Goal: Transaction & Acquisition: Purchase product/service

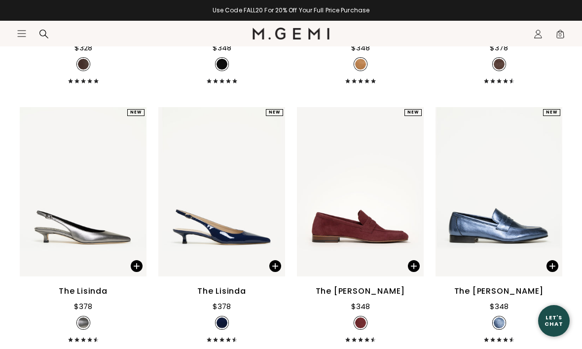
scroll to position [6825, 0]
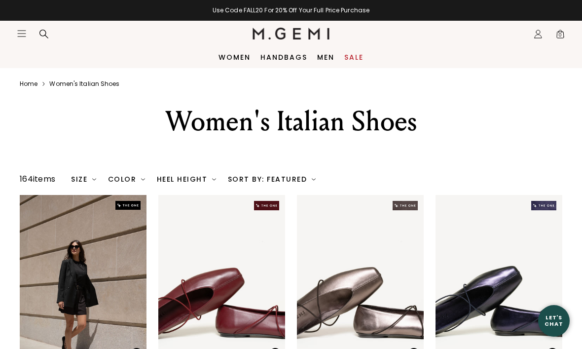
click at [91, 183] on div "Size" at bounding box center [83, 179] width 25 height 8
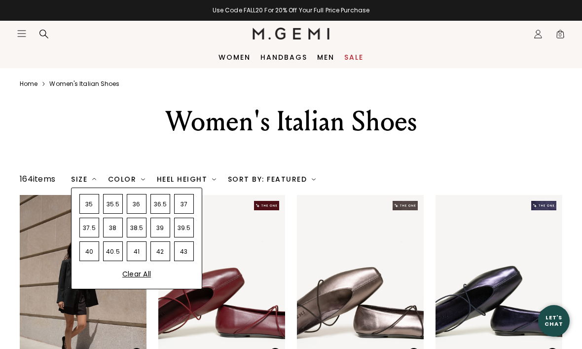
click at [144, 214] on div "36" at bounding box center [137, 204] width 20 height 20
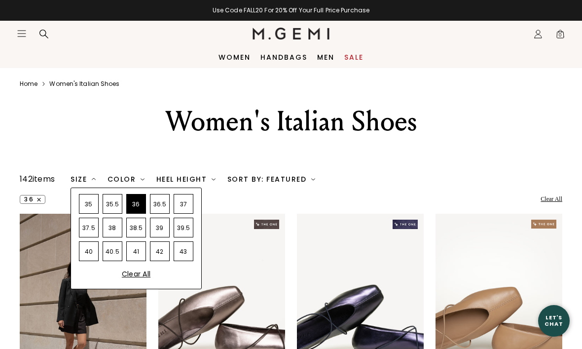
click at [162, 214] on div "36.5" at bounding box center [160, 204] width 20 height 20
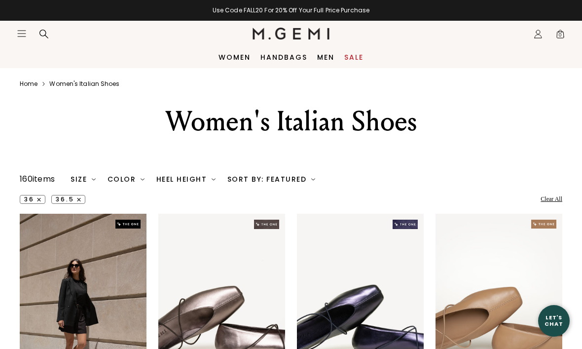
click at [428, 163] on div at bounding box center [291, 157] width 316 height 12
click at [208, 183] on div "Heel Height" at bounding box center [185, 179] width 59 height 8
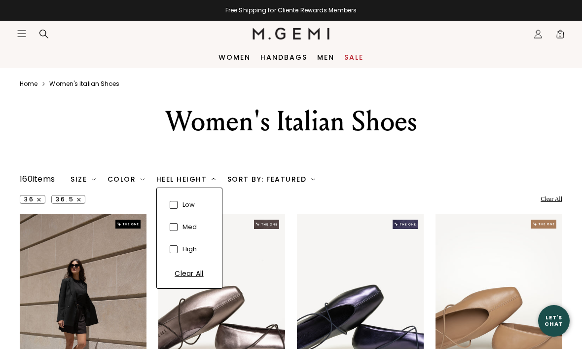
scroll to position [0, 0]
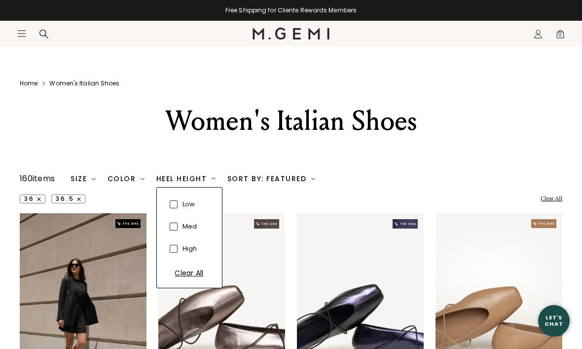
click at [173, 208] on span at bounding box center [174, 204] width 8 height 8
checkbox input "true"
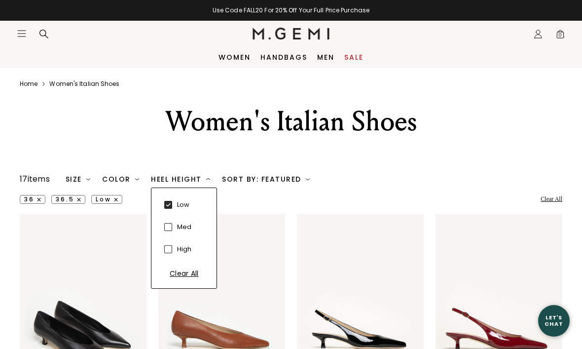
click at [462, 163] on div "Women's Italian Shoes" at bounding box center [291, 134] width 582 height 60
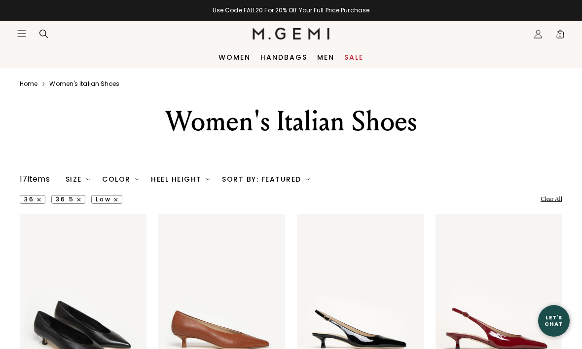
click at [32, 80] on link "Home" at bounding box center [29, 84] width 18 height 8
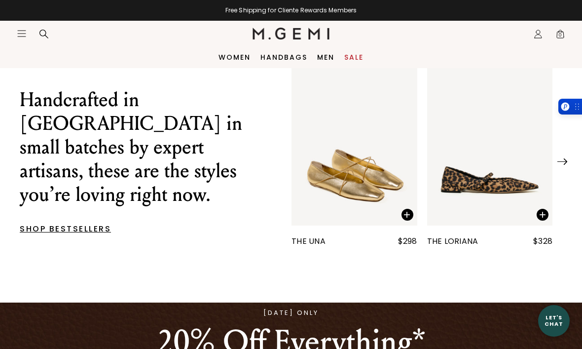
scroll to position [294, 0]
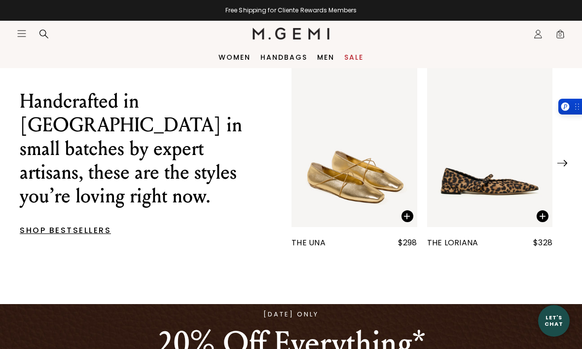
click at [563, 162] on img at bounding box center [562, 163] width 10 height 6
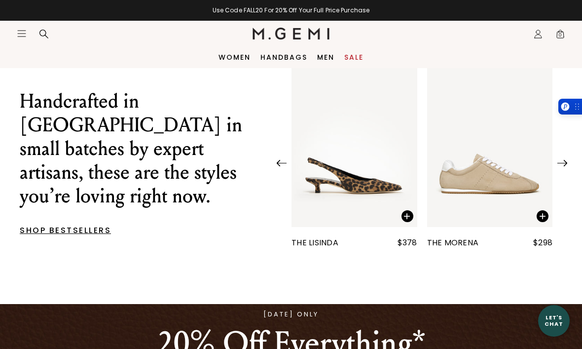
click at [559, 163] on img at bounding box center [562, 163] width 10 height 6
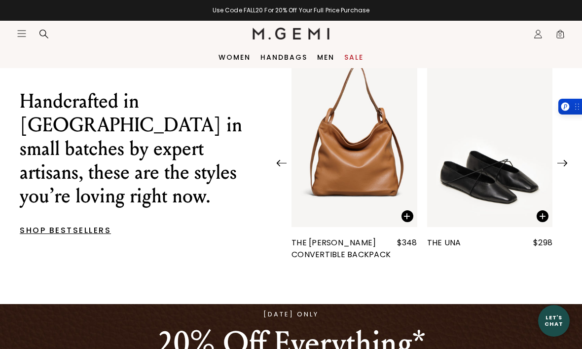
click at [562, 162] on img at bounding box center [562, 163] width 10 height 6
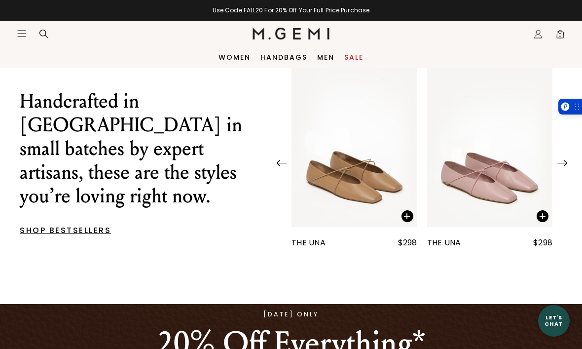
click at [565, 162] on img at bounding box center [562, 163] width 10 height 6
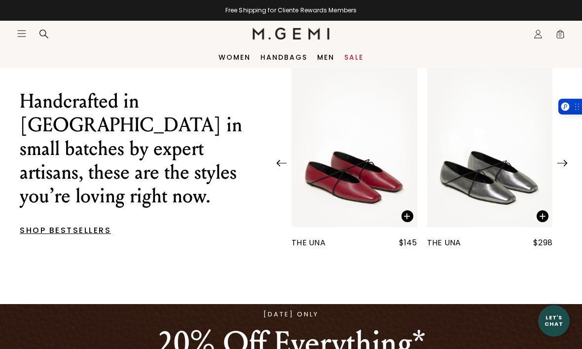
click at [563, 163] on img at bounding box center [562, 163] width 10 height 6
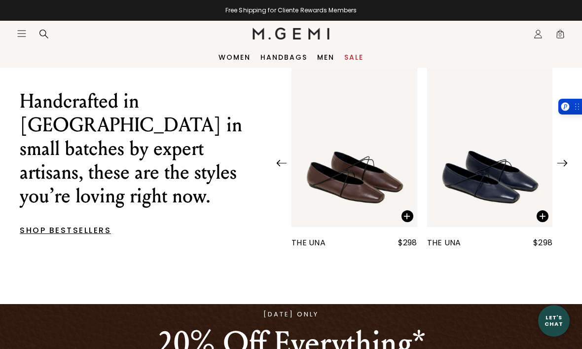
click at [565, 161] on img at bounding box center [562, 163] width 10 height 6
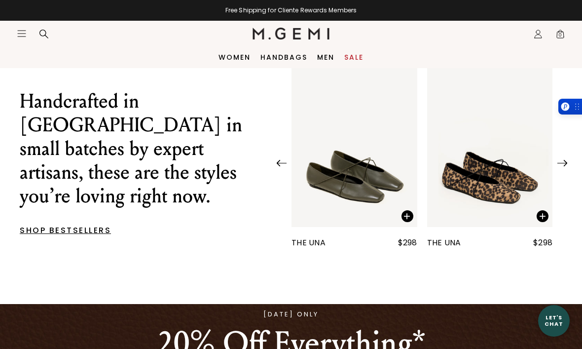
click at [279, 163] on img at bounding box center [282, 163] width 10 height 6
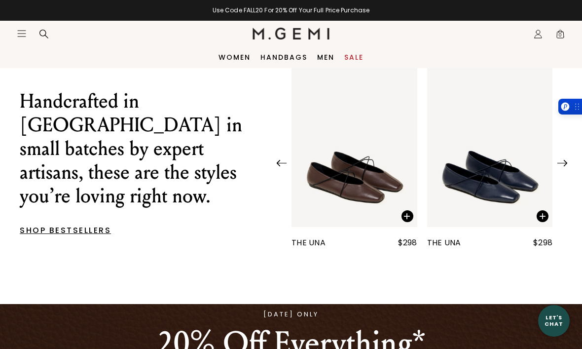
click at [564, 164] on img at bounding box center [562, 163] width 10 height 6
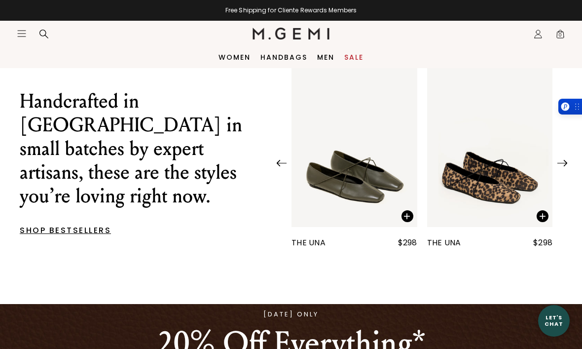
click at [560, 166] on img at bounding box center [562, 163] width 10 height 6
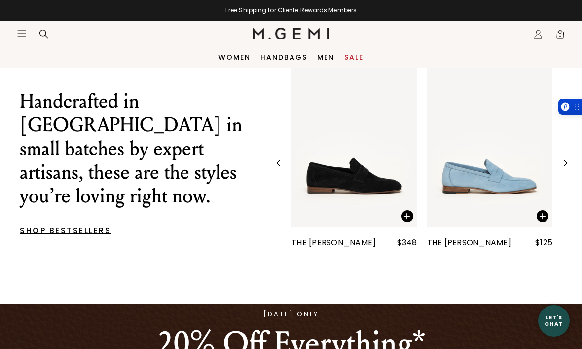
click at [557, 166] on img at bounding box center [562, 163] width 10 height 6
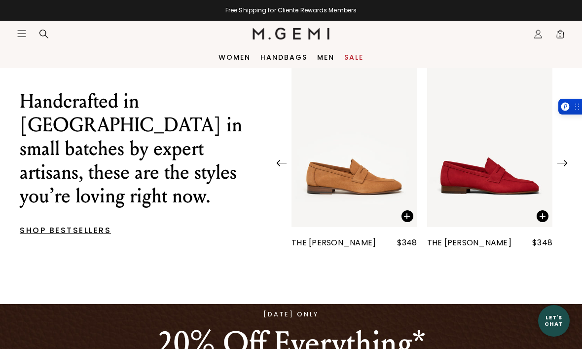
click at [560, 166] on img at bounding box center [562, 163] width 10 height 6
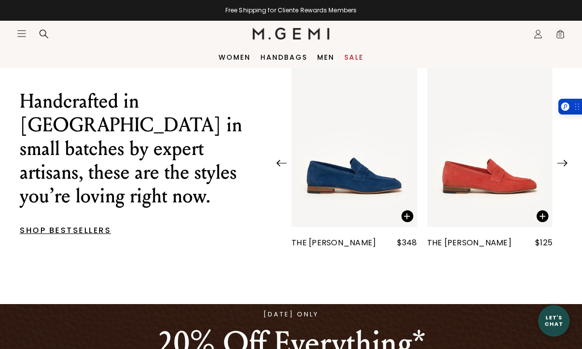
click at [555, 163] on div at bounding box center [422, 160] width 300 height 10
click at [561, 160] on img at bounding box center [562, 163] width 10 height 6
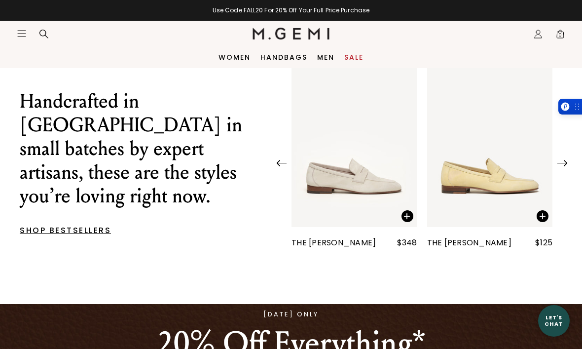
click at [559, 161] on img at bounding box center [562, 163] width 10 height 6
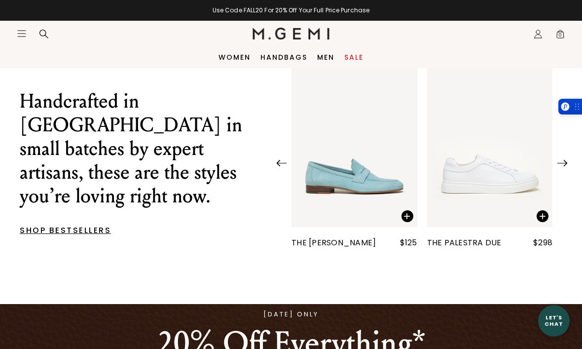
click at [567, 161] on img at bounding box center [562, 163] width 10 height 6
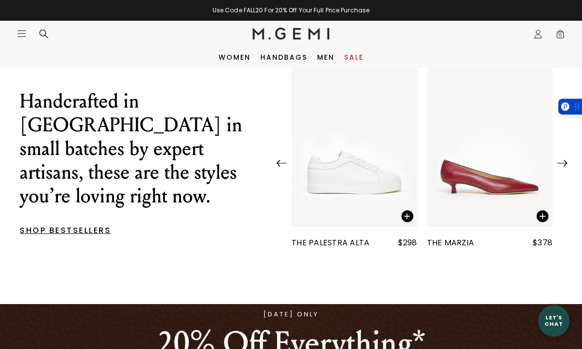
click at [564, 160] on img at bounding box center [562, 163] width 10 height 6
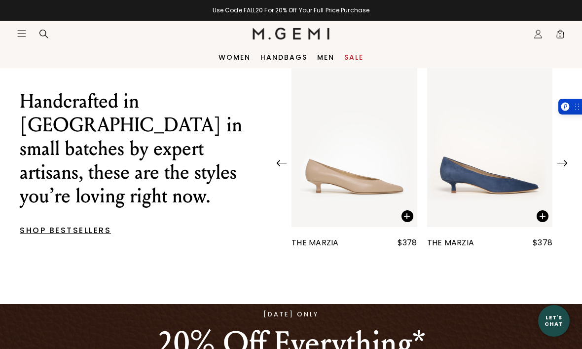
click at [559, 160] on img at bounding box center [562, 163] width 10 height 6
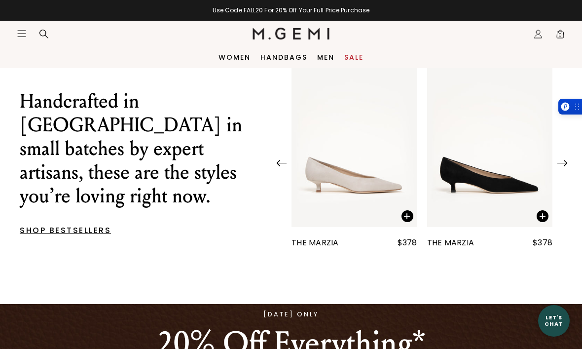
click at [560, 160] on img at bounding box center [562, 163] width 10 height 6
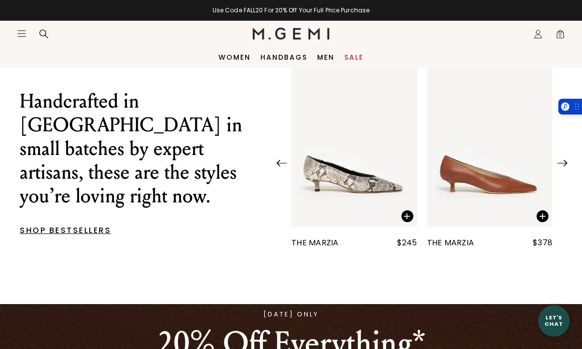
click at [560, 160] on img at bounding box center [562, 163] width 10 height 6
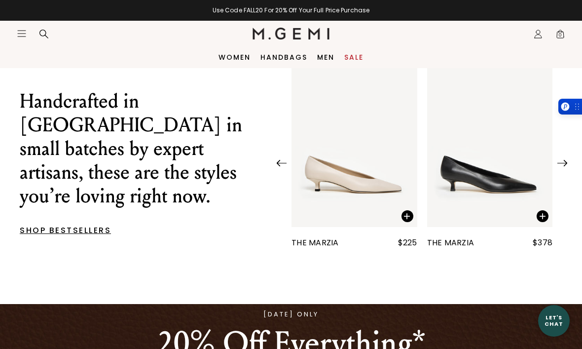
click at [564, 160] on img at bounding box center [562, 163] width 10 height 6
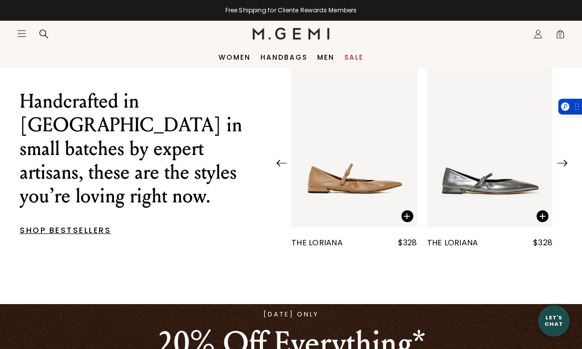
click at [566, 157] on div at bounding box center [562, 160] width 10 height 10
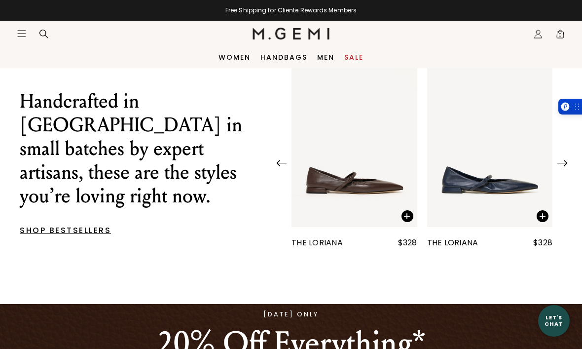
click at [566, 161] on img at bounding box center [562, 163] width 10 height 6
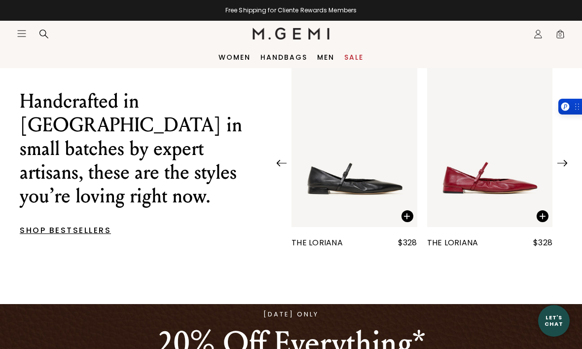
click at [566, 160] on img at bounding box center [562, 163] width 10 height 6
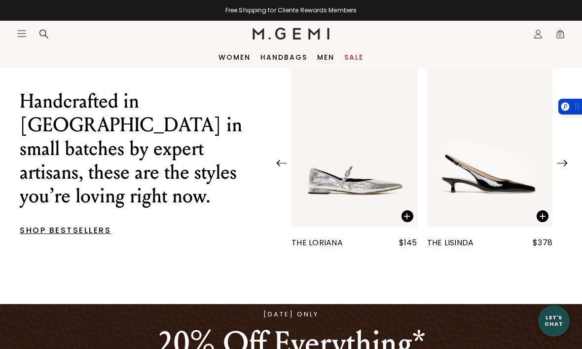
click at [566, 157] on div at bounding box center [562, 160] width 10 height 10
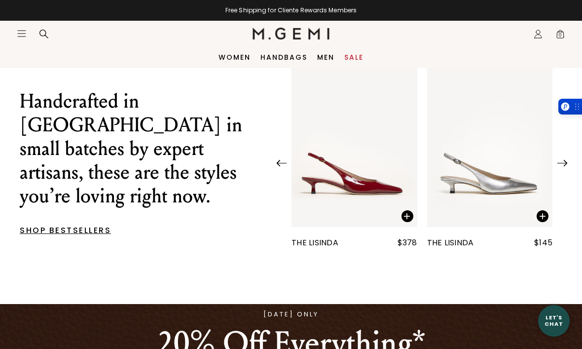
click at [566, 160] on img at bounding box center [562, 163] width 10 height 6
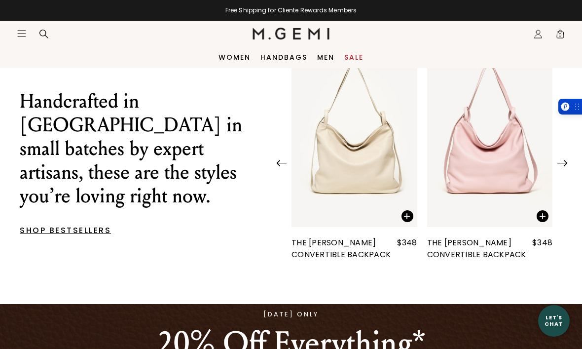
click at [567, 160] on img at bounding box center [562, 163] width 10 height 6
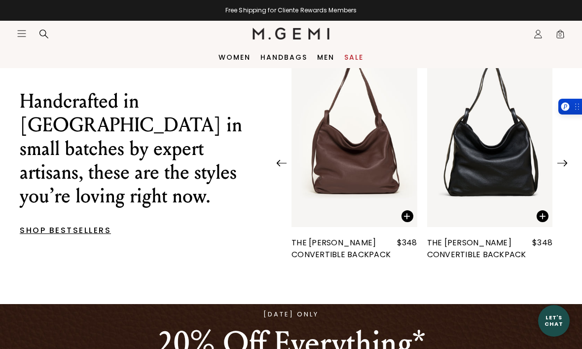
click at [567, 160] on img at bounding box center [562, 163] width 10 height 6
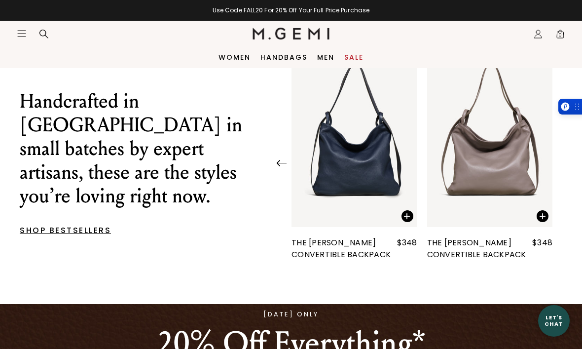
click at [567, 159] on div at bounding box center [422, 160] width 300 height 10
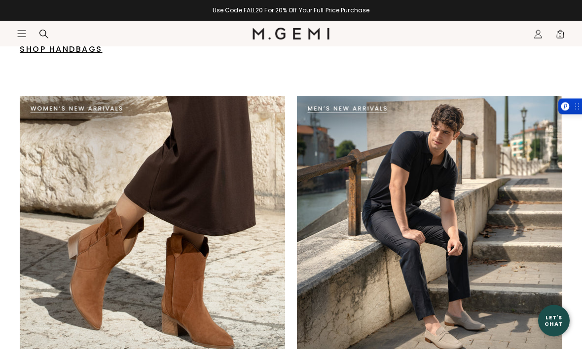
scroll to position [1647, 0]
click at [108, 96] on img at bounding box center [152, 228] width 265 height 265
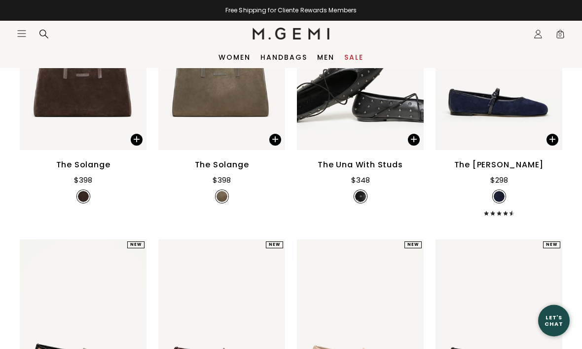
scroll to position [982, 0]
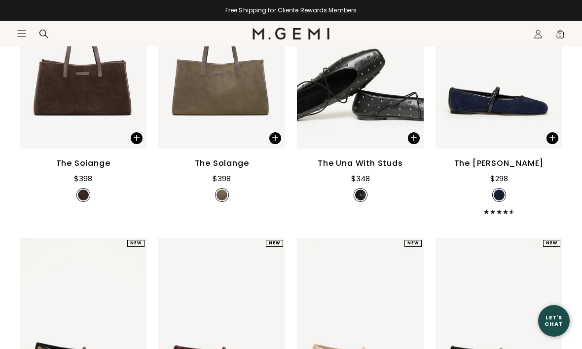
click at [379, 169] on div "The Una with Studs" at bounding box center [360, 163] width 85 height 12
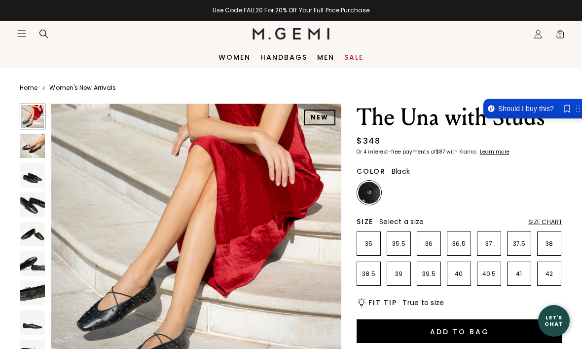
click at [28, 157] on img at bounding box center [32, 146] width 25 height 25
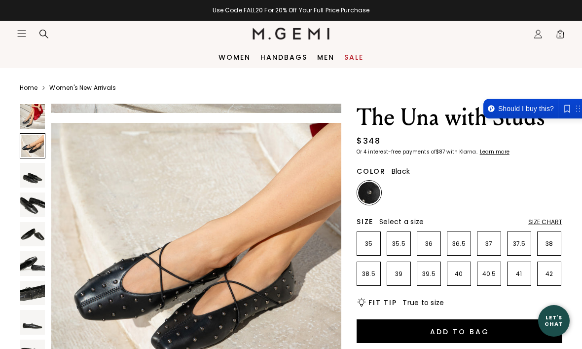
scroll to position [300, 0]
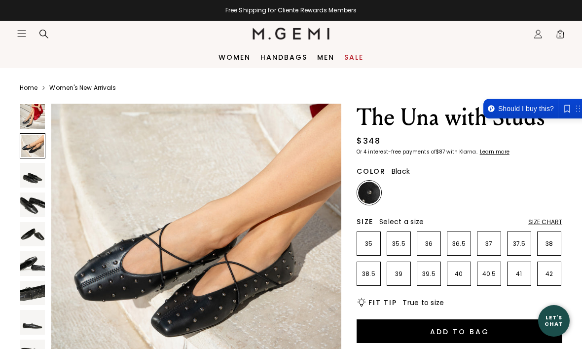
click at [33, 187] on img at bounding box center [32, 175] width 25 height 25
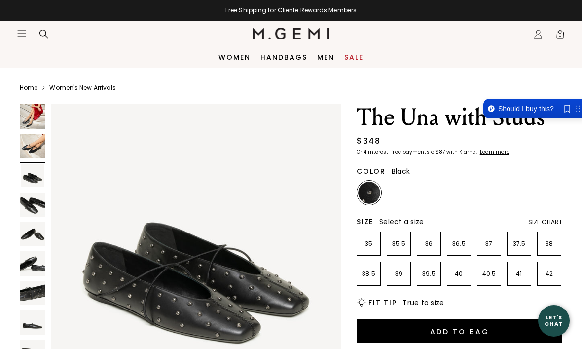
click at [36, 195] on img at bounding box center [32, 204] width 25 height 25
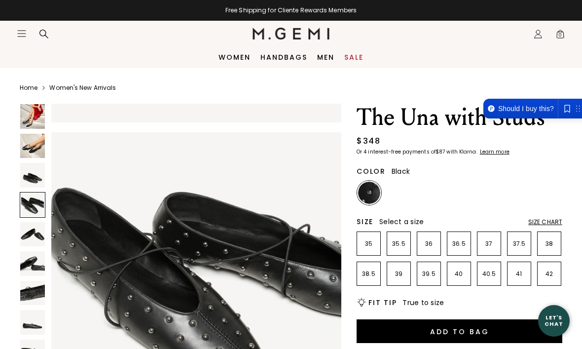
scroll to position [900, 0]
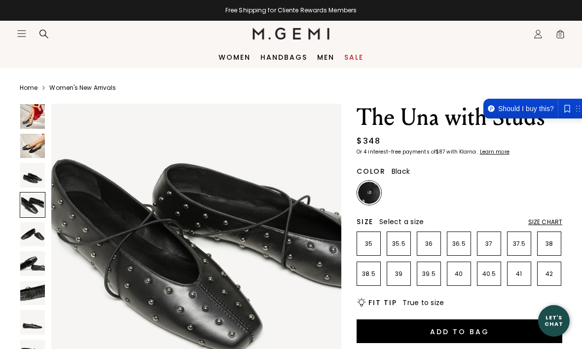
click at [36, 229] on img at bounding box center [32, 234] width 25 height 25
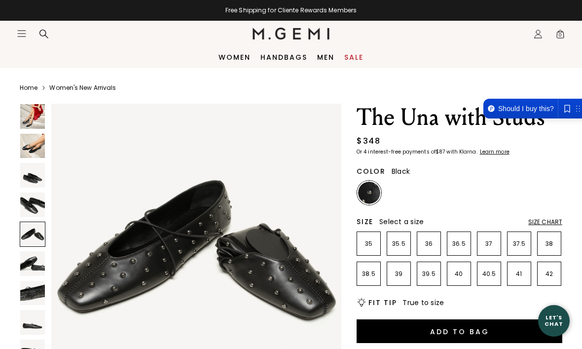
click at [37, 303] on img at bounding box center [32, 293] width 25 height 25
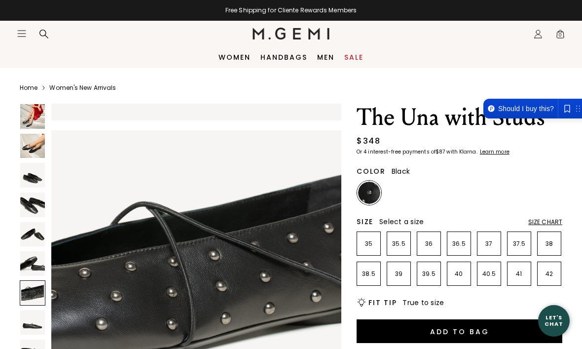
scroll to position [1800, 0]
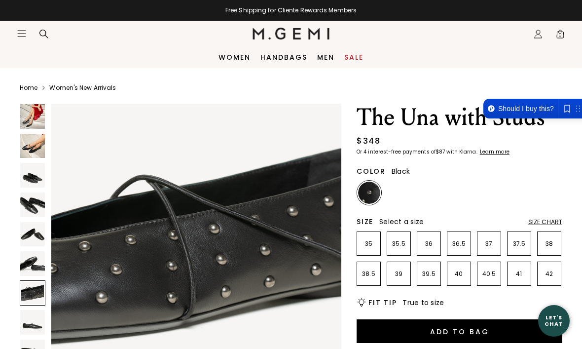
click at [51, 311] on img at bounding box center [196, 249] width 290 height 290
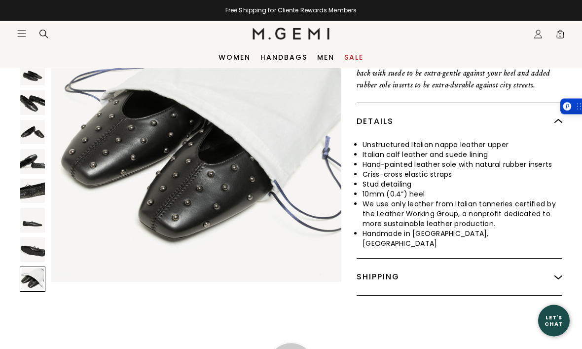
scroll to position [0, 0]
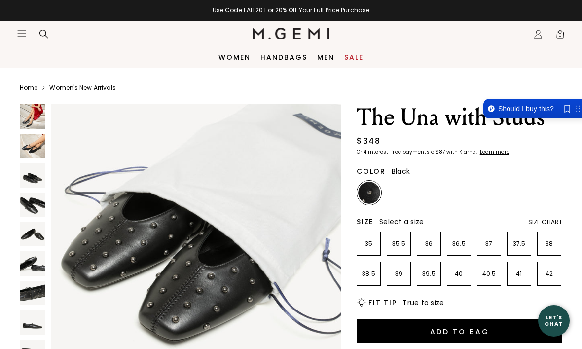
click at [48, 33] on icon at bounding box center [44, 34] width 10 height 10
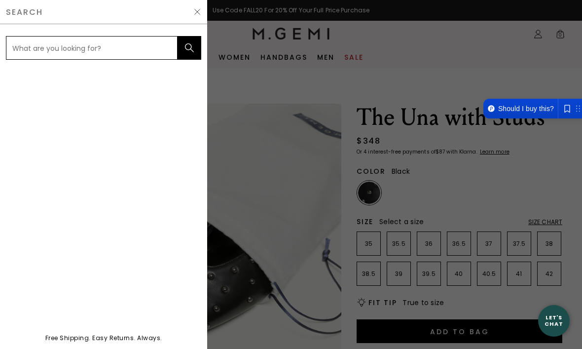
click at [100, 51] on input "text" at bounding box center [92, 48] width 172 height 24
type input "Una"
click at [189, 48] on button "submit" at bounding box center [190, 48] width 24 height 24
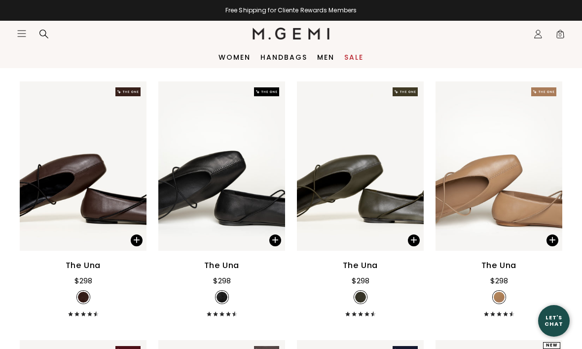
scroll to position [68, 0]
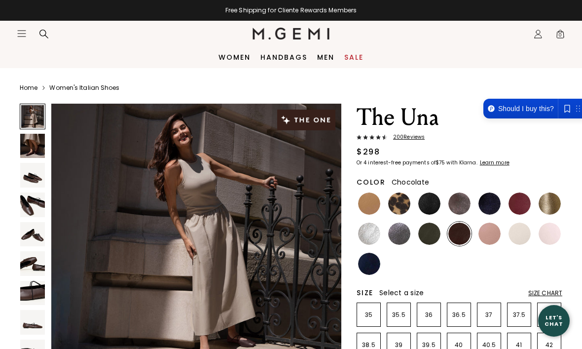
click at [35, 146] on img at bounding box center [32, 146] width 25 height 25
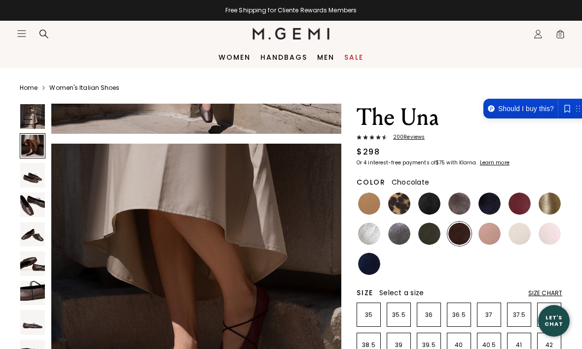
scroll to position [300, 0]
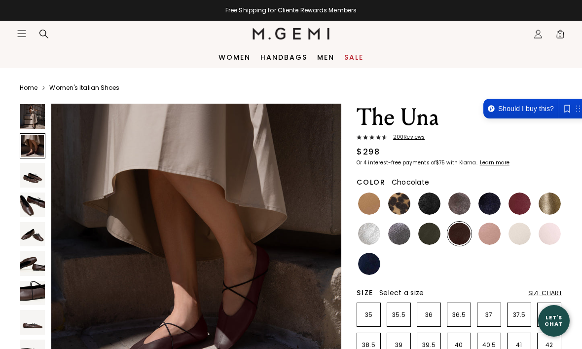
click at [36, 175] on img at bounding box center [32, 175] width 25 height 25
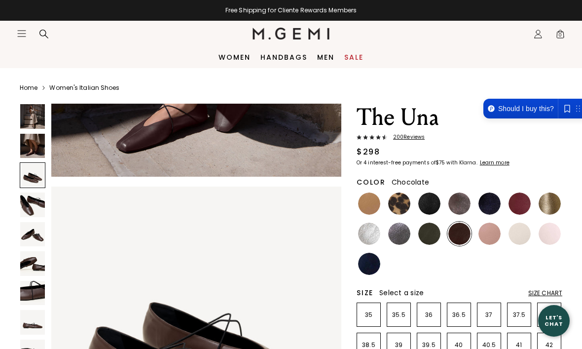
scroll to position [600, 0]
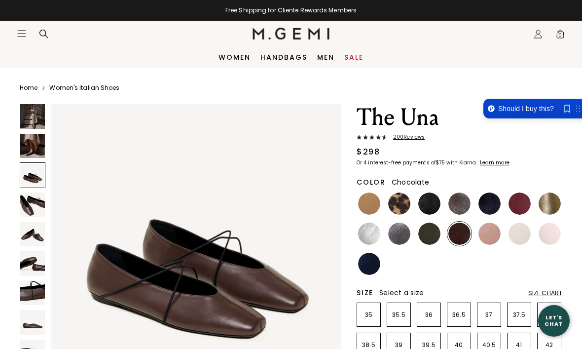
click at [30, 198] on img at bounding box center [32, 204] width 25 height 25
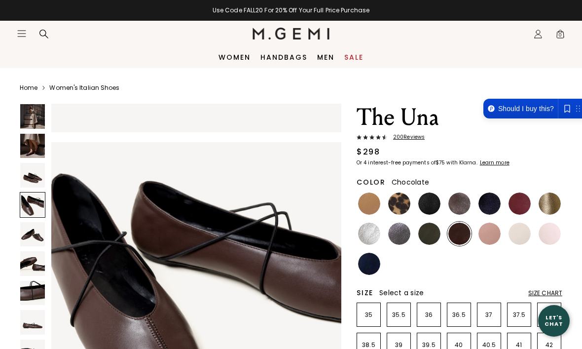
scroll to position [900, 0]
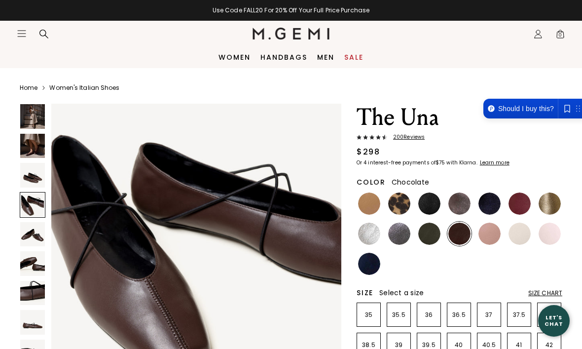
click at [37, 233] on img at bounding box center [32, 234] width 25 height 25
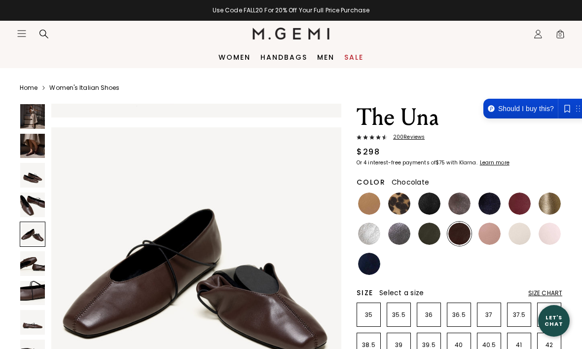
scroll to position [1201, 0]
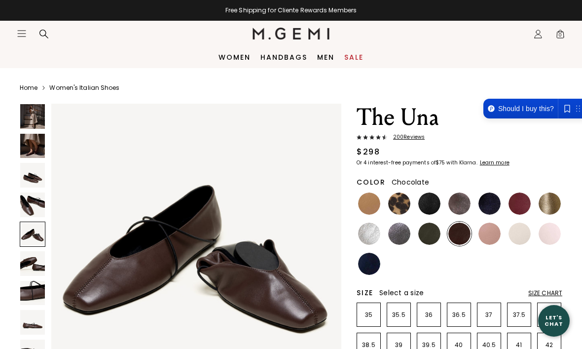
click at [34, 273] on img at bounding box center [32, 263] width 25 height 25
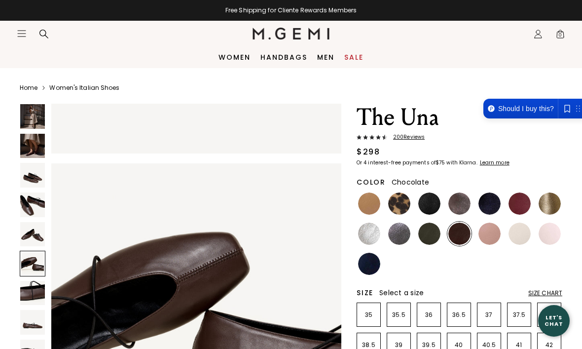
scroll to position [1501, 0]
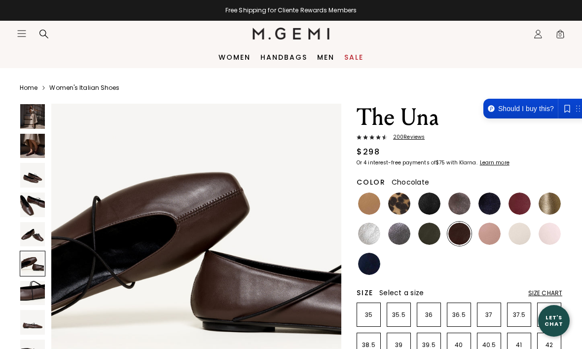
click at [33, 294] on img at bounding box center [32, 293] width 25 height 25
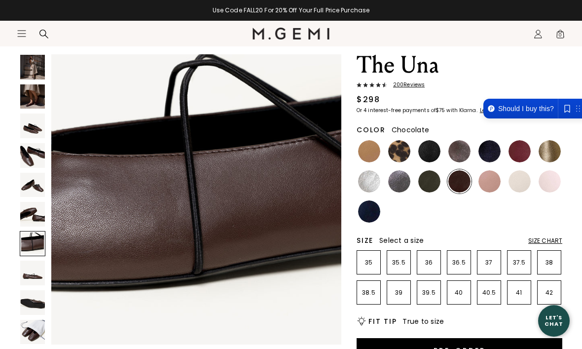
scroll to position [56, 0]
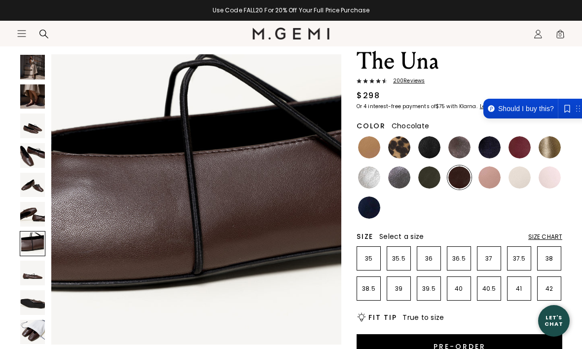
click at [31, 272] on img at bounding box center [32, 272] width 25 height 25
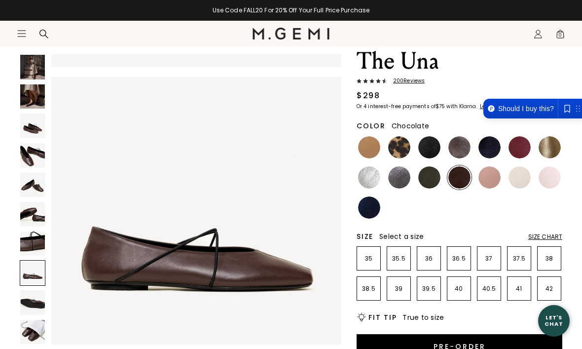
scroll to position [2101, 0]
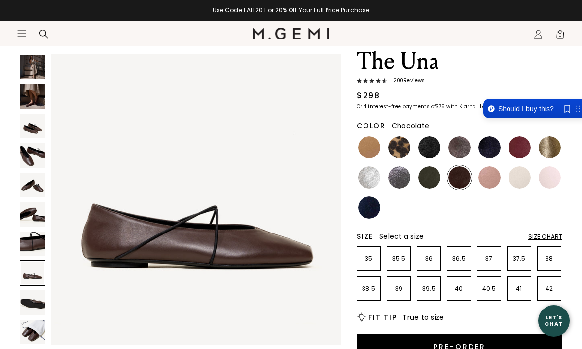
click at [34, 306] on img at bounding box center [32, 302] width 25 height 25
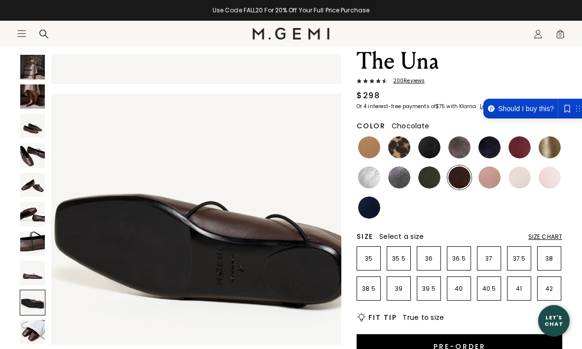
scroll to position [2401, 0]
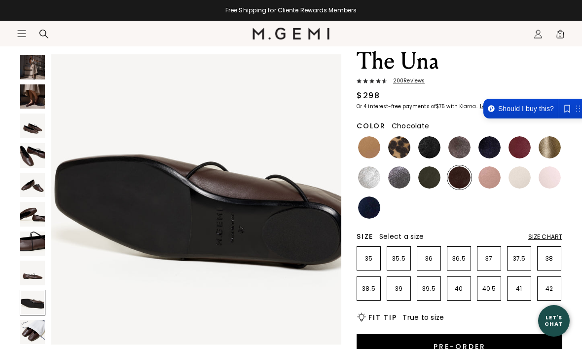
click at [33, 333] on img at bounding box center [32, 332] width 25 height 25
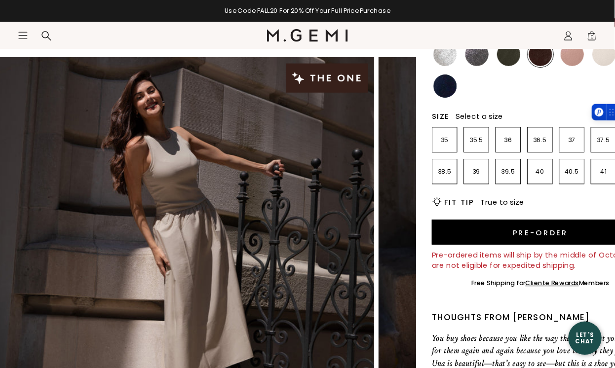
scroll to position [30, 0]
